Goal: Check status: Check status

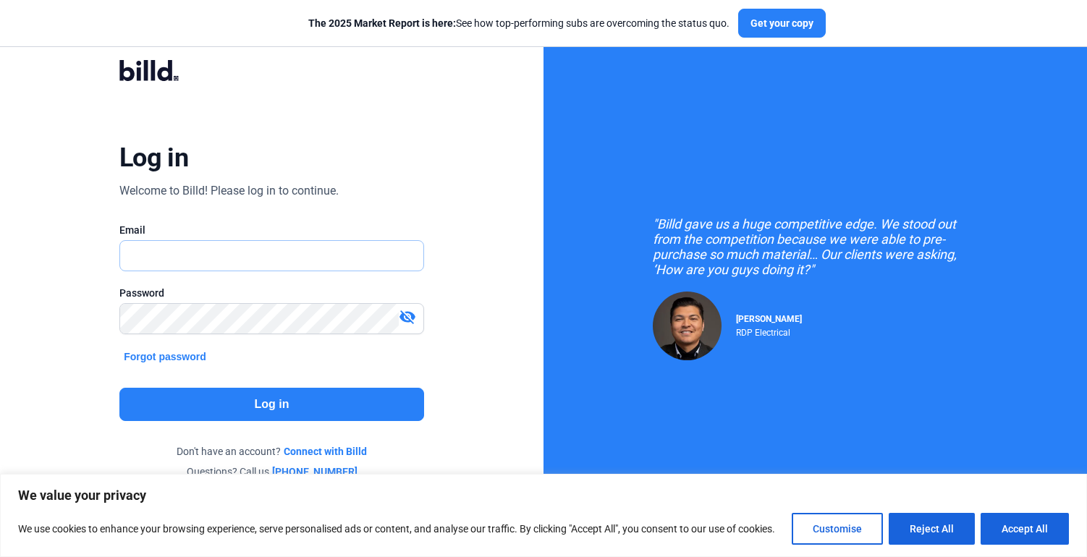
type input "[EMAIL_ADDRESS][DOMAIN_NAME]"
click at [409, 319] on mat-icon "visibility_off" at bounding box center [407, 316] width 17 height 17
click at [305, 394] on button "Log in" at bounding box center [271, 404] width 305 height 33
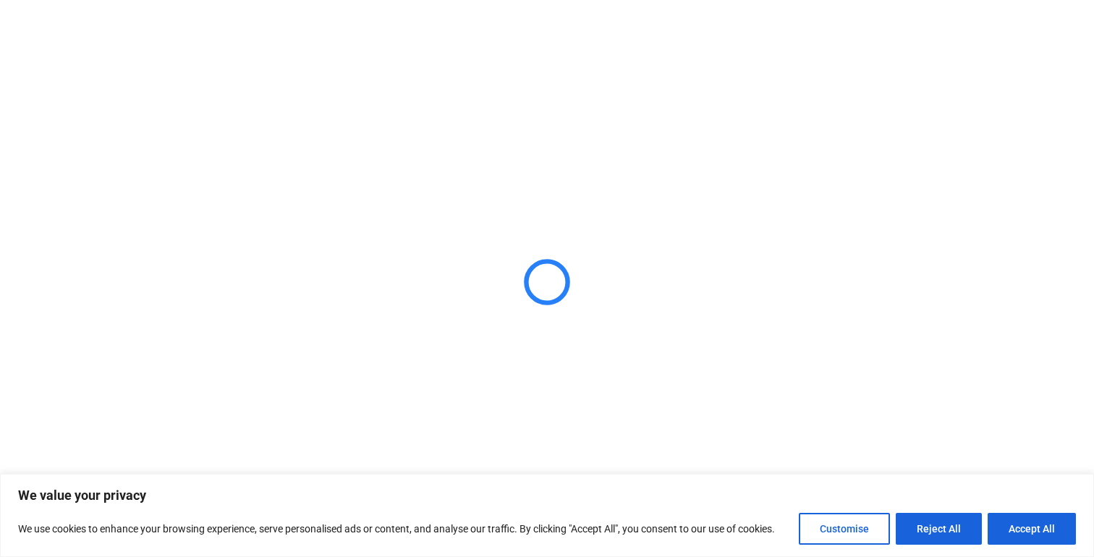
click at [1042, 528] on button "Accept All" at bounding box center [1032, 529] width 88 height 32
checkbox input "true"
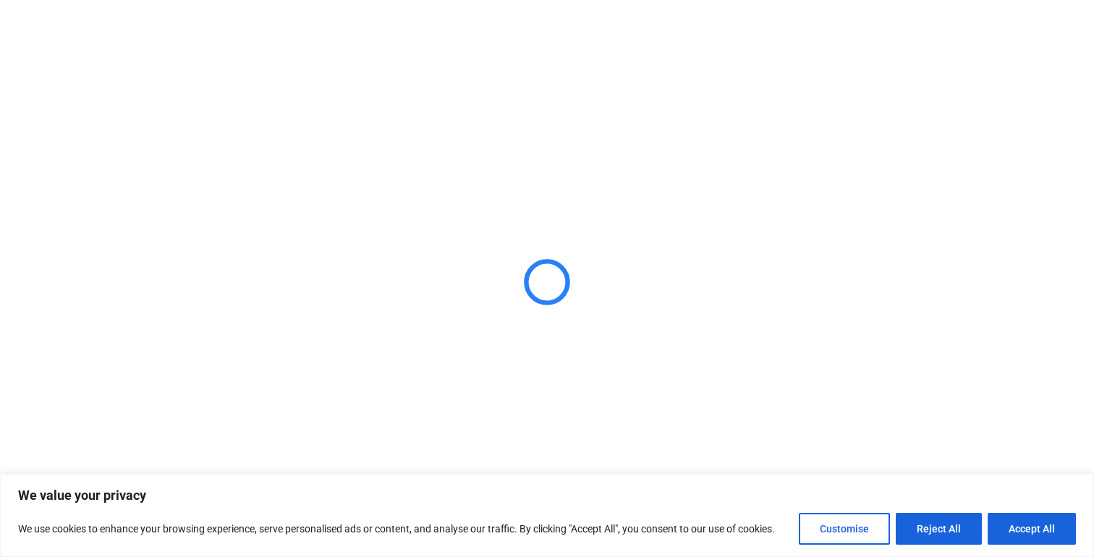
checkbox input "true"
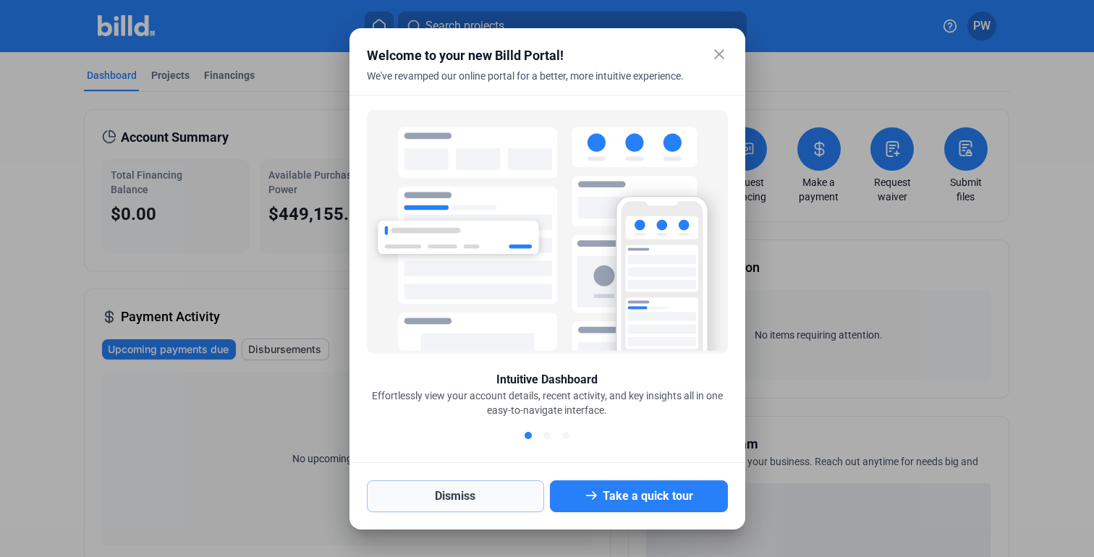
click at [486, 494] on button "Dismiss" at bounding box center [456, 497] width 178 height 32
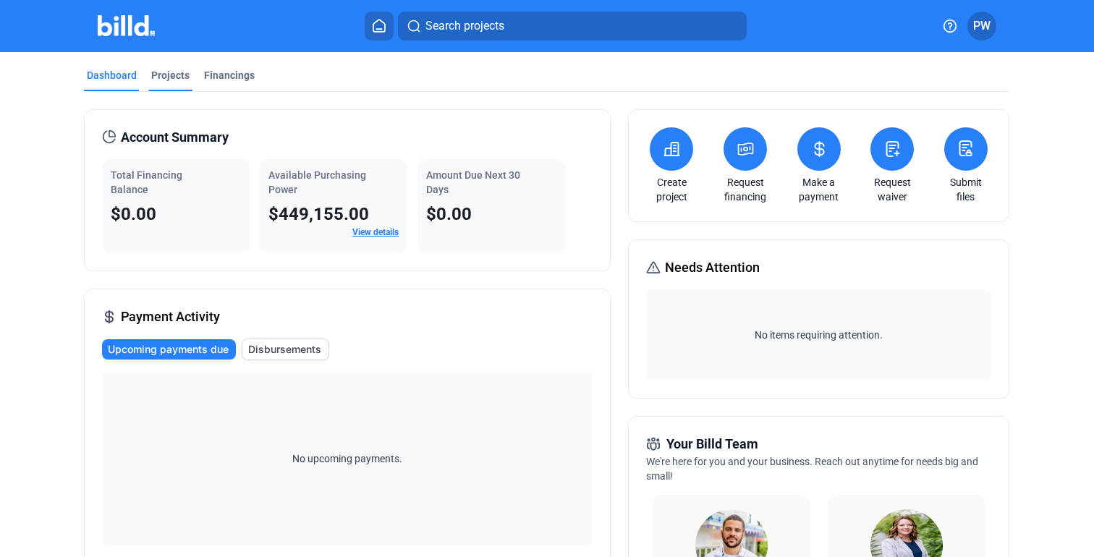
click at [162, 75] on div "Projects" at bounding box center [170, 75] width 38 height 14
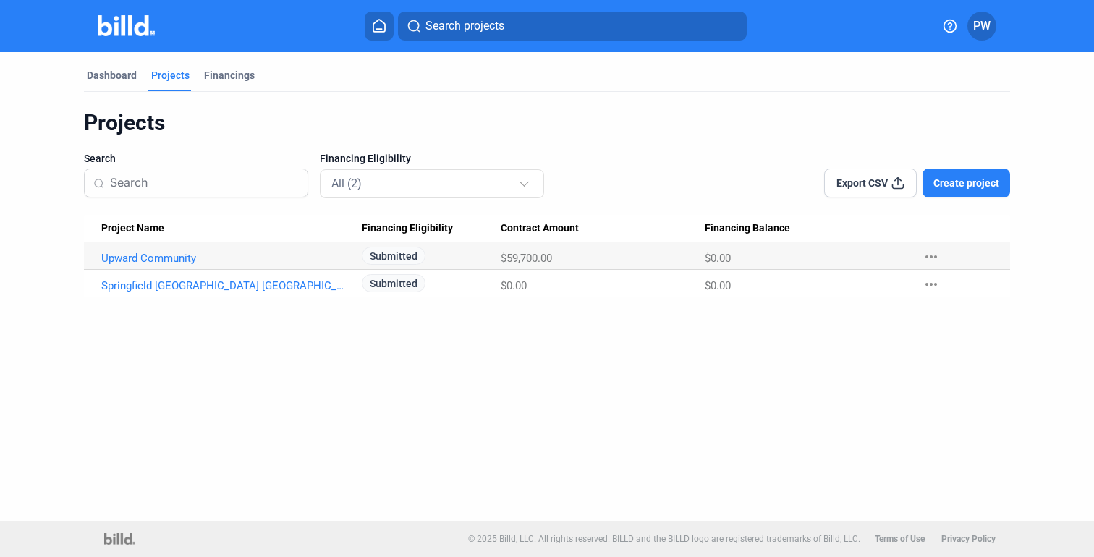
click at [162, 262] on link "Upward Community" at bounding box center [224, 258] width 247 height 13
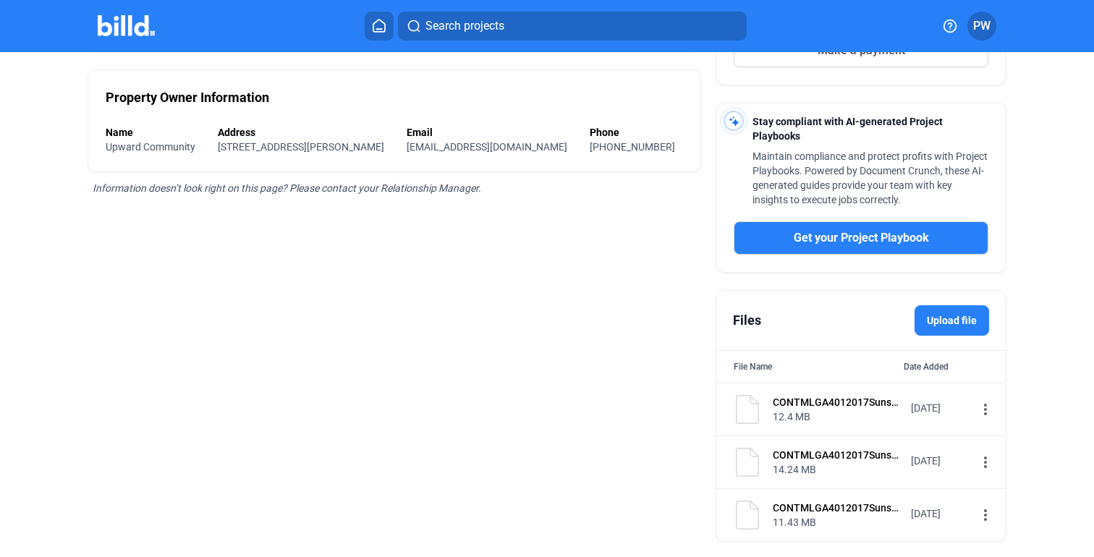
scroll to position [381, 0]
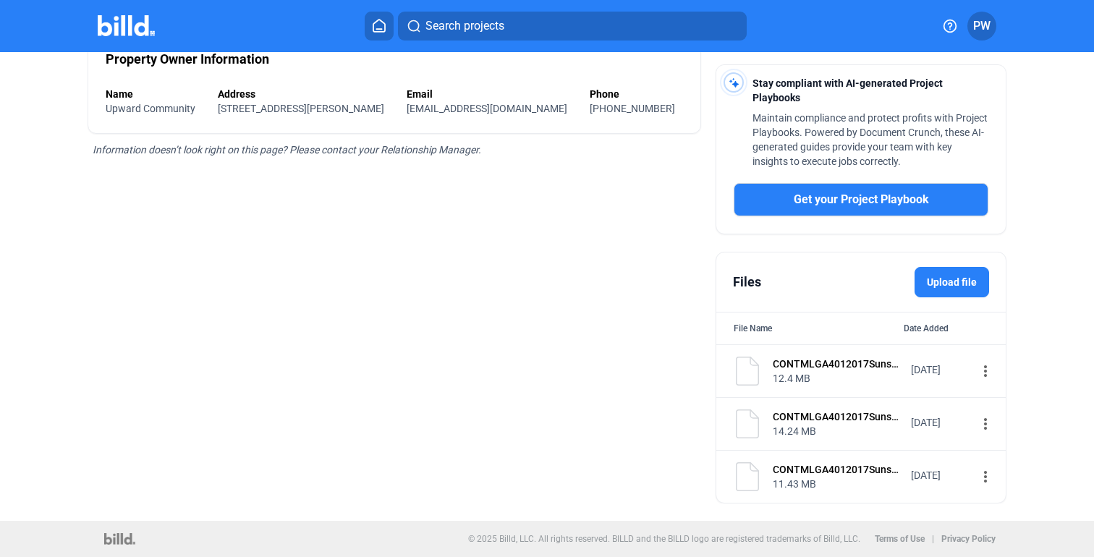
click at [977, 476] on mat-icon "more_vert" at bounding box center [985, 476] width 17 height 17
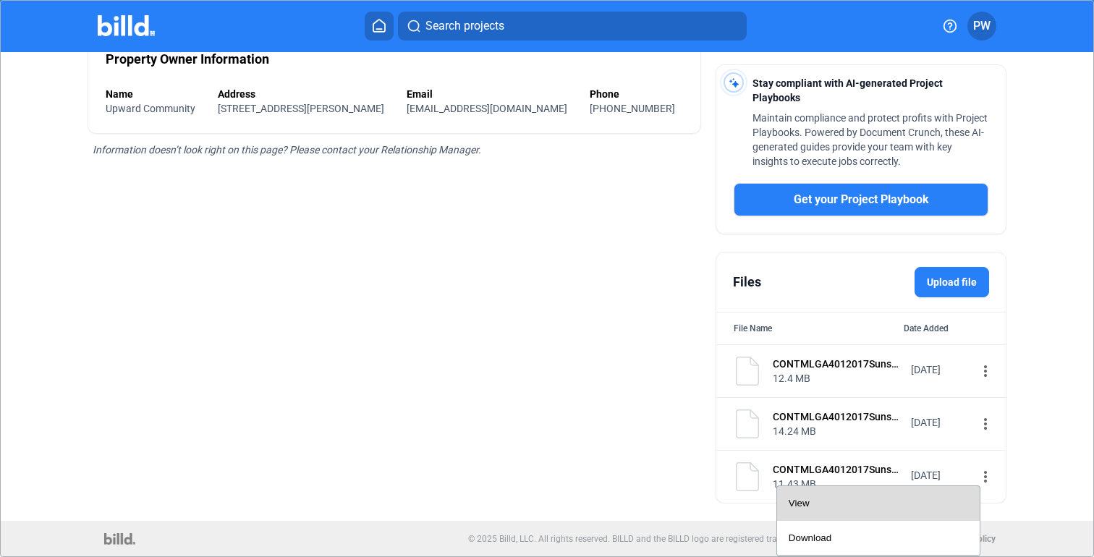
click at [929, 495] on div "View" at bounding box center [879, 503] width 180 height 35
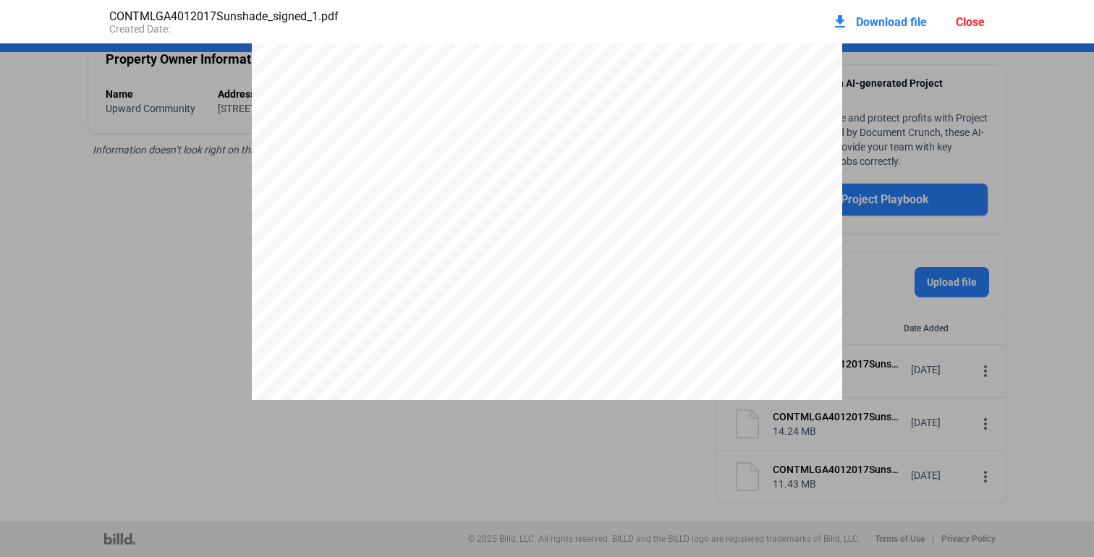
scroll to position [0, 0]
click at [977, 24] on div "Close" at bounding box center [970, 22] width 29 height 14
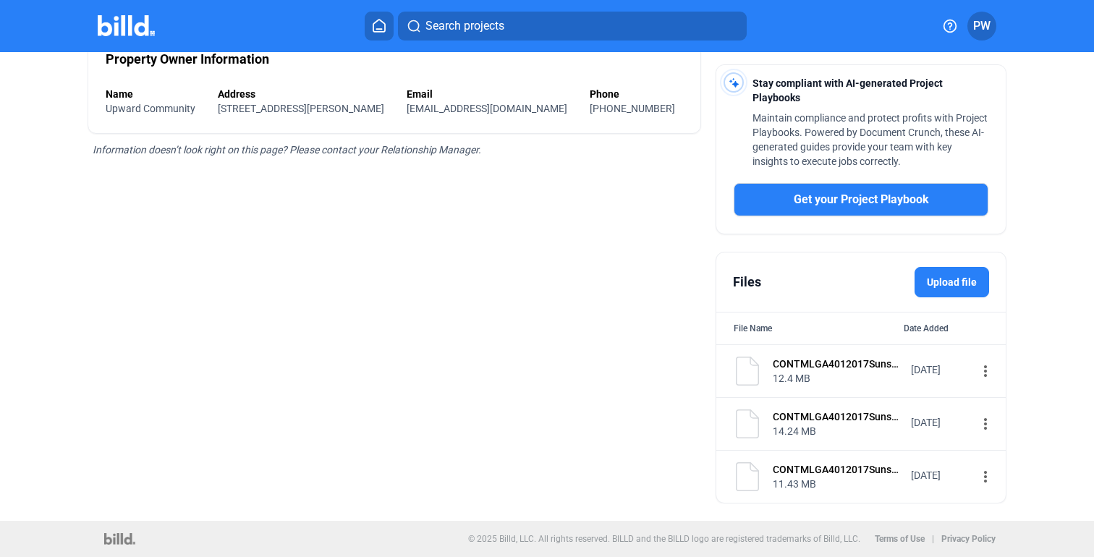
click at [977, 428] on mat-icon "more_vert" at bounding box center [985, 423] width 17 height 17
click at [848, 464] on div "View" at bounding box center [879, 451] width 180 height 35
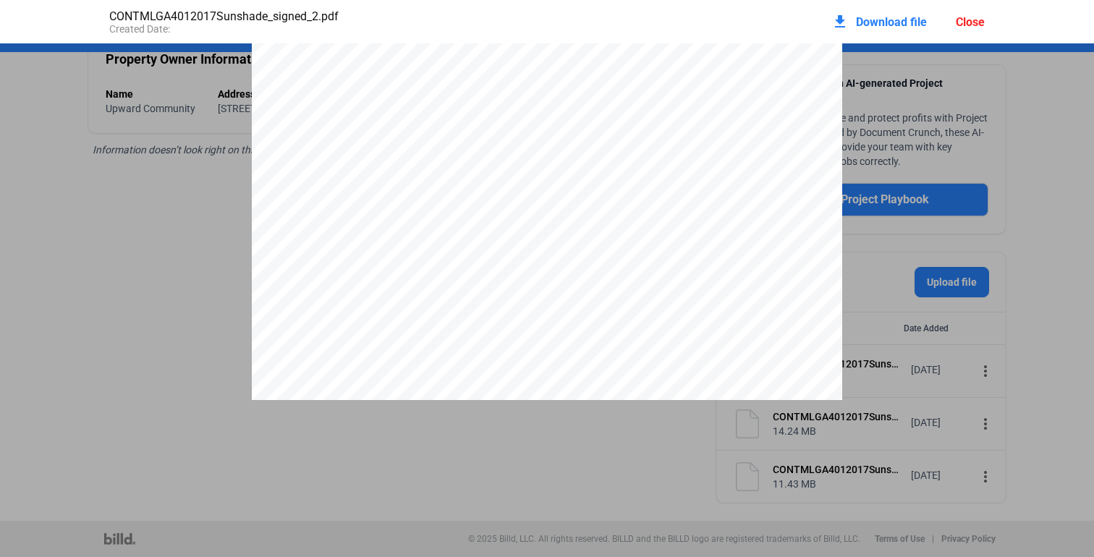
scroll to position [8145, 0]
click at [981, 26] on div "Close" at bounding box center [970, 22] width 29 height 14
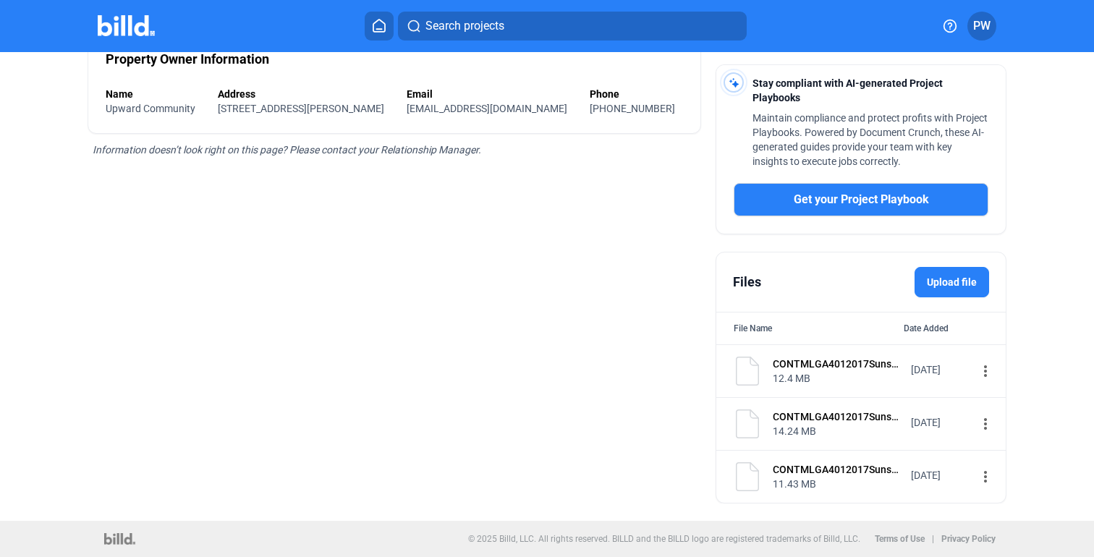
click at [977, 368] on mat-icon "more_vert" at bounding box center [985, 371] width 17 height 17
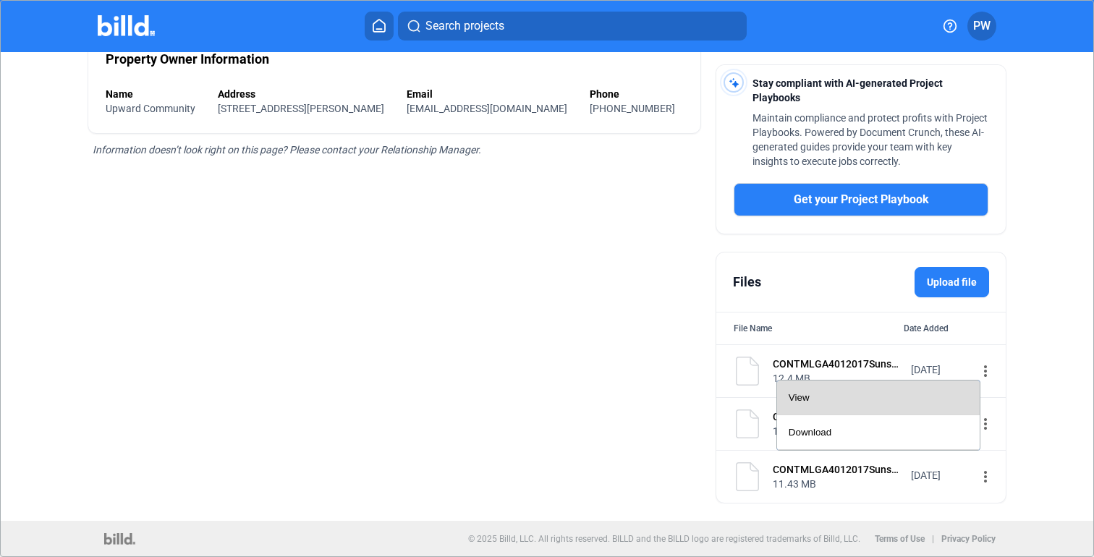
click at [895, 397] on div "View" at bounding box center [879, 398] width 180 height 35
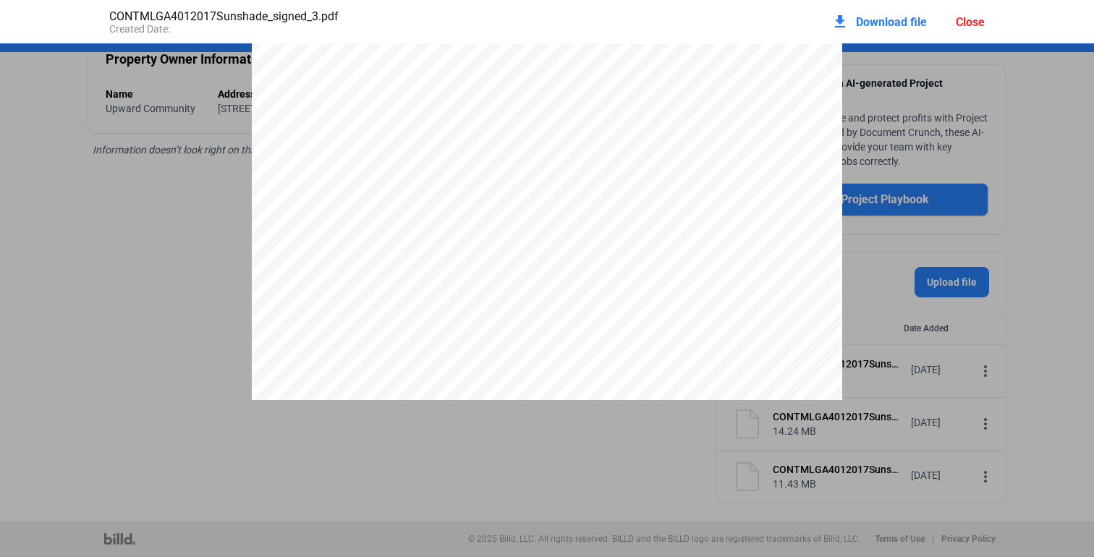
scroll to position [876, 0]
click at [966, 27] on div "Close" at bounding box center [970, 22] width 29 height 14
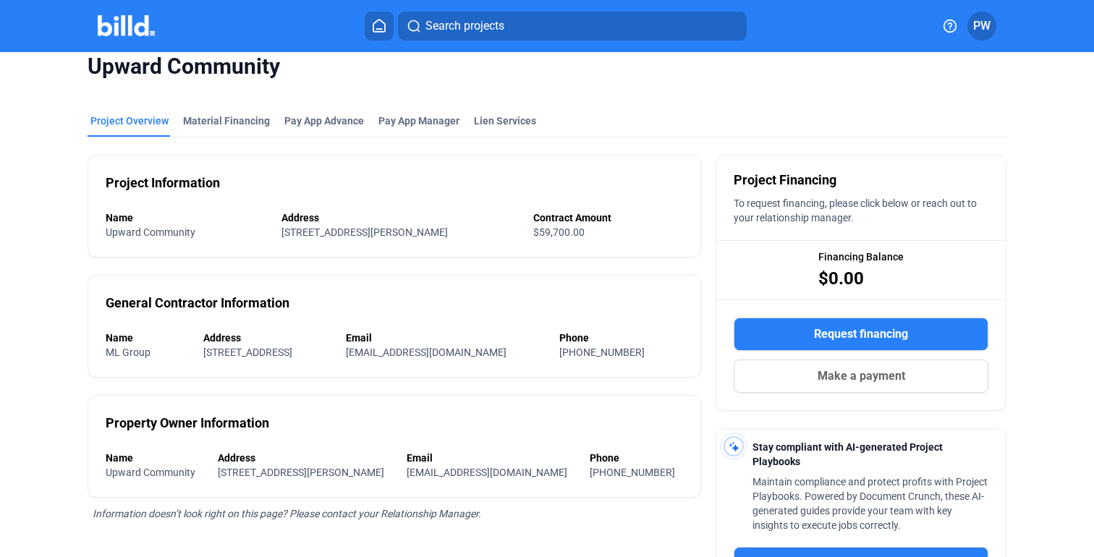
scroll to position [0, 0]
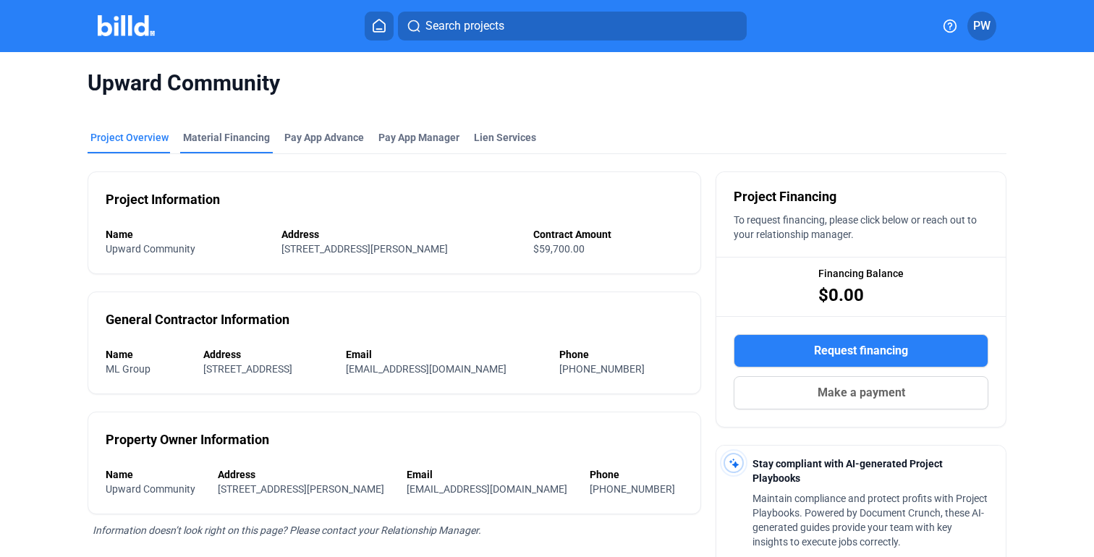
click at [215, 141] on div "Material Financing" at bounding box center [226, 137] width 87 height 14
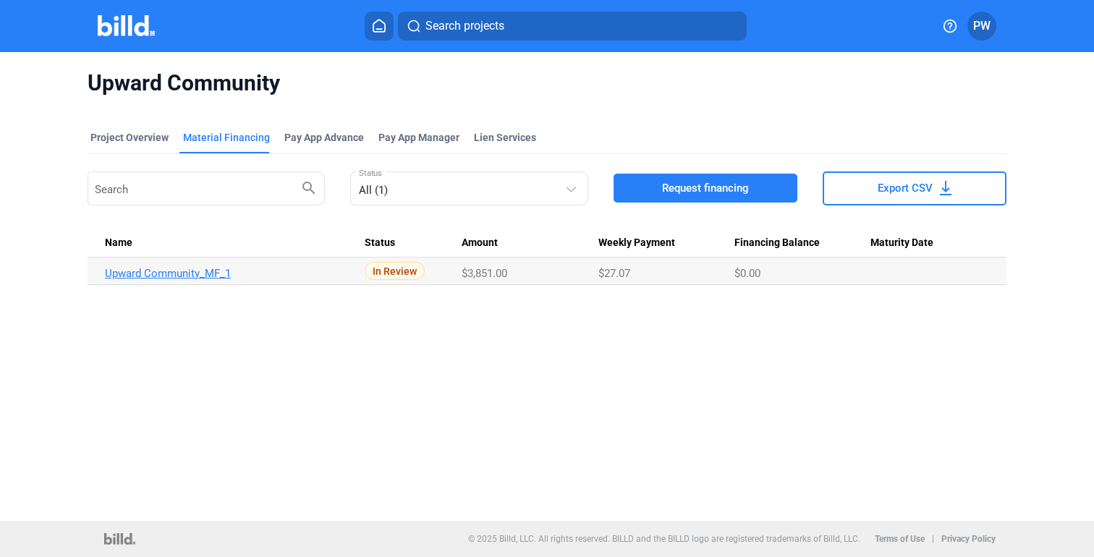
click at [166, 274] on link "Upward Community_MF_1" at bounding box center [228, 273] width 247 height 13
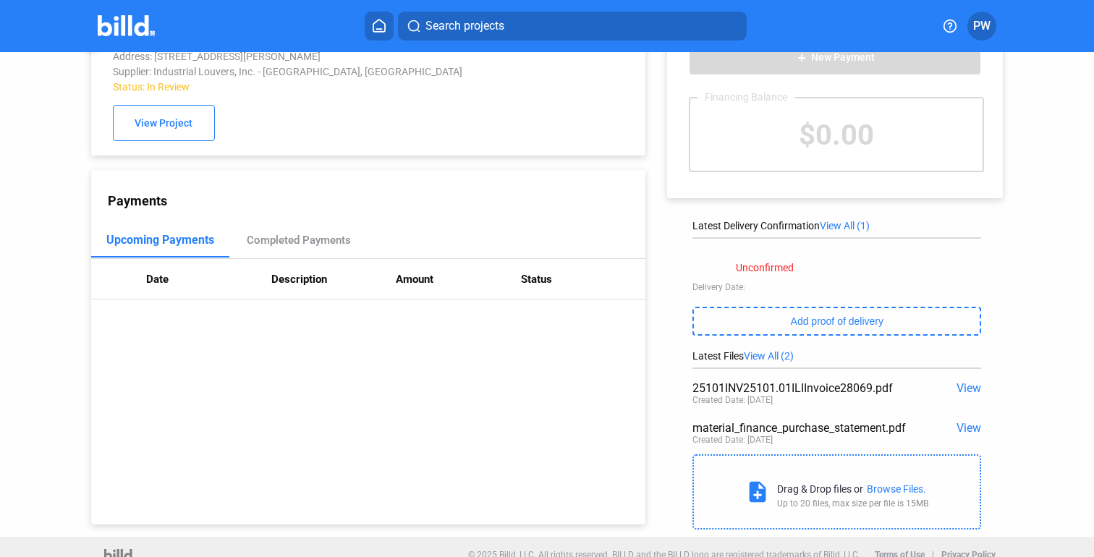
scroll to position [67, 0]
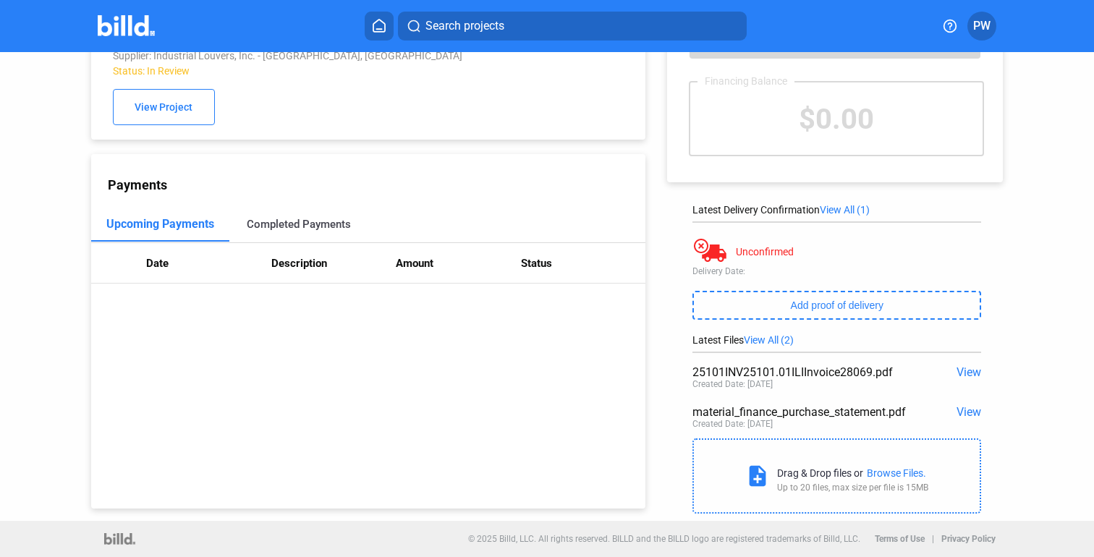
click at [296, 230] on div "Completed Payments" at bounding box center [299, 224] width 104 height 13
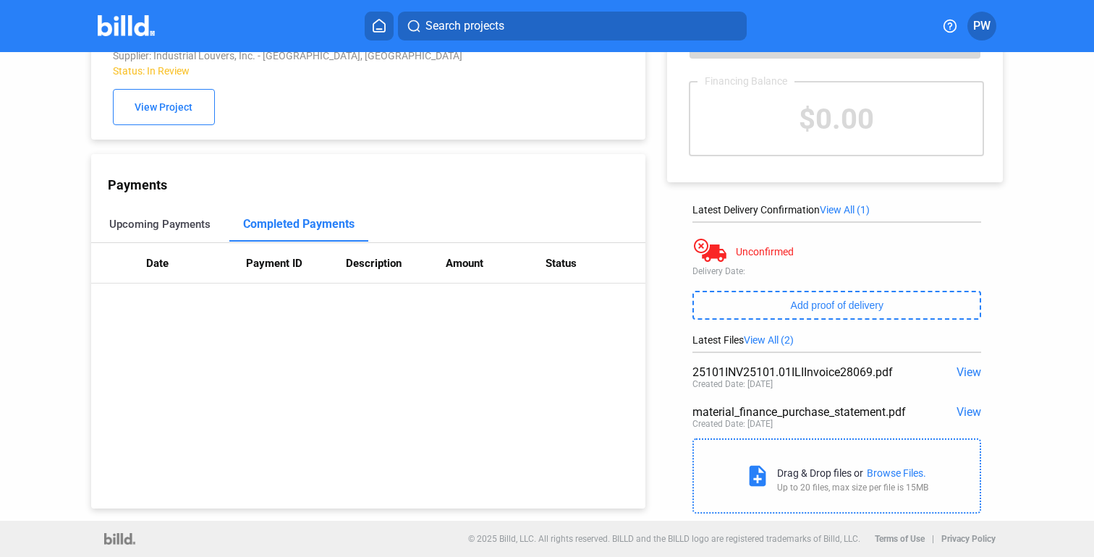
drag, startPoint x: 175, startPoint y: 219, endPoint x: 214, endPoint y: 227, distance: 39.8
click at [175, 219] on div "Upcoming Payments" at bounding box center [159, 224] width 101 height 13
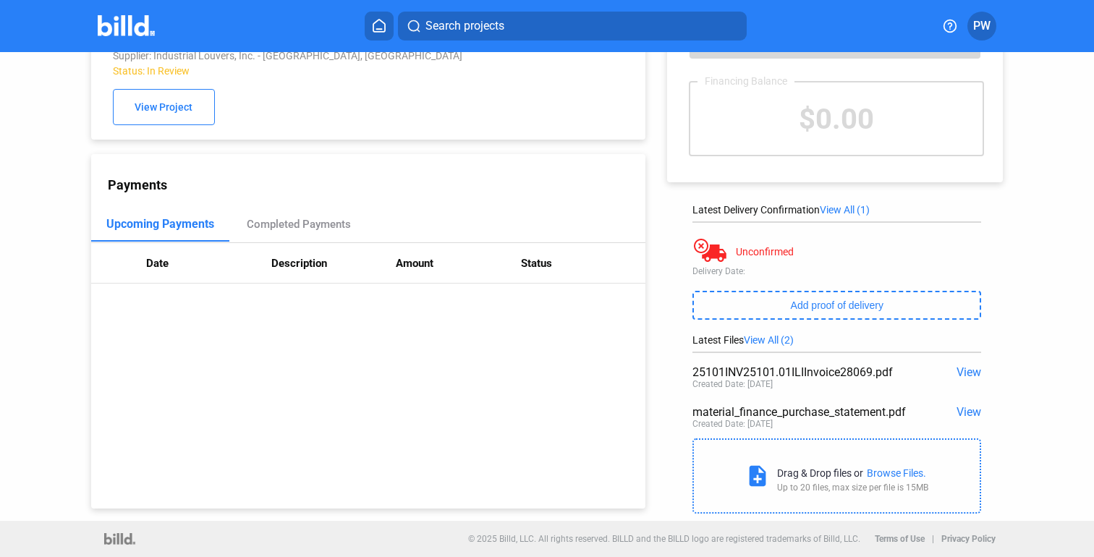
click at [969, 411] on span "View" at bounding box center [969, 412] width 25 height 14
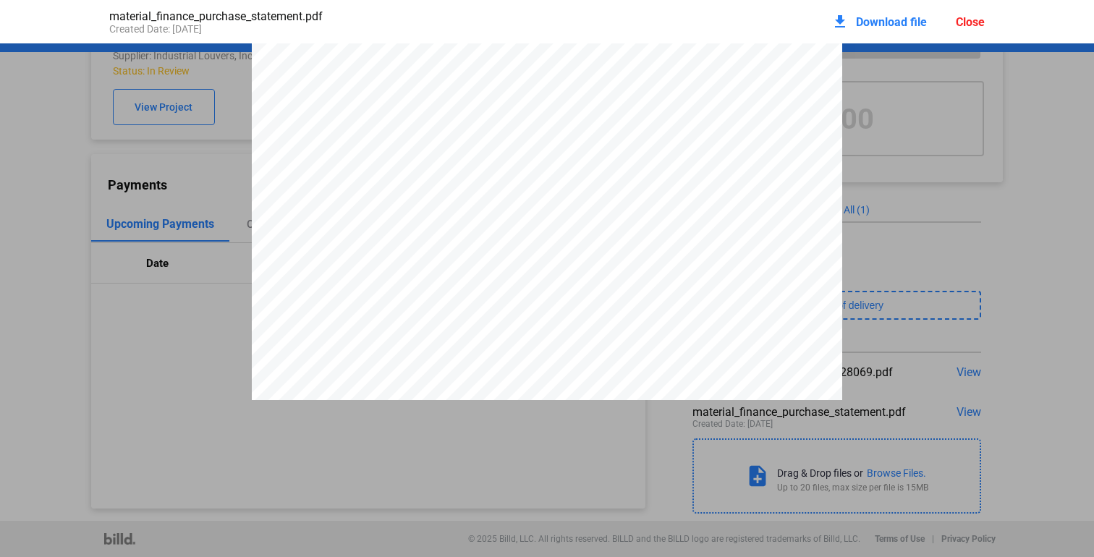
scroll to position [2447, 0]
click at [974, 19] on div "Close" at bounding box center [970, 22] width 29 height 14
